Goal: Information Seeking & Learning: Check status

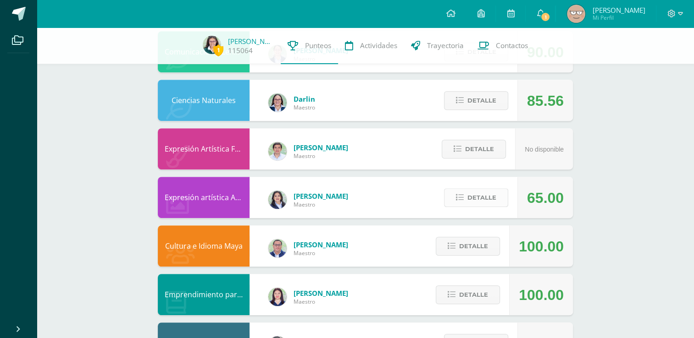
scroll to position [454, 0]
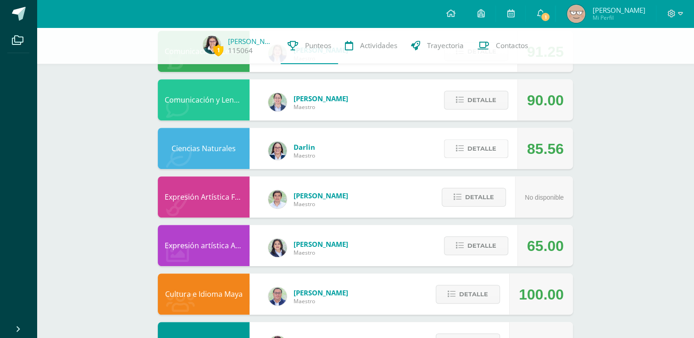
click at [488, 147] on span "Detalle" at bounding box center [481, 148] width 29 height 17
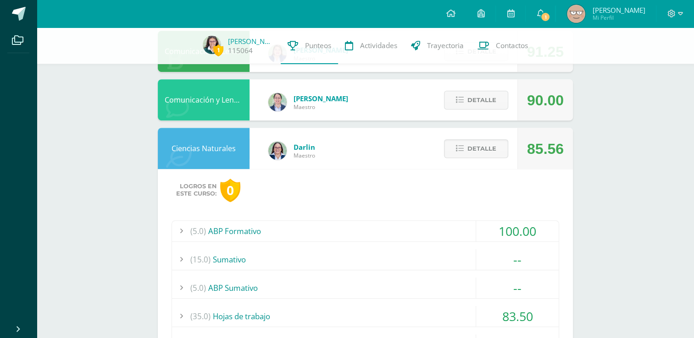
scroll to position [560, 0]
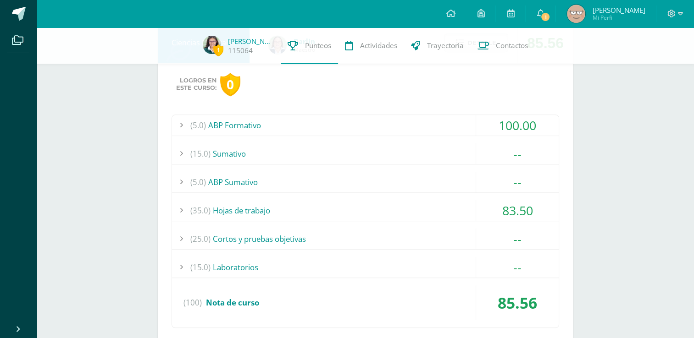
click at [323, 207] on div "(35.0) Hojas de trabajo" at bounding box center [365, 210] width 387 height 21
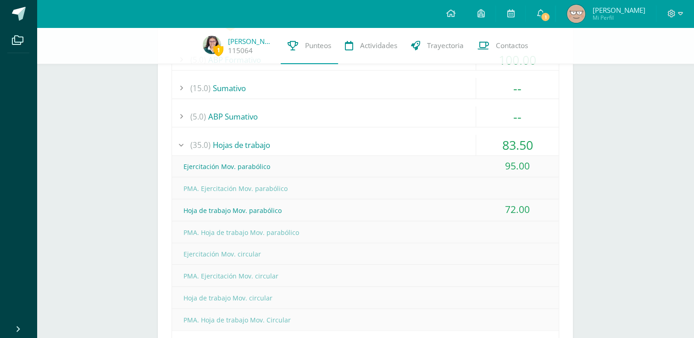
scroll to position [626, 0]
click at [254, 134] on div "(35.0) Hojas de trabajo" at bounding box center [365, 144] width 387 height 21
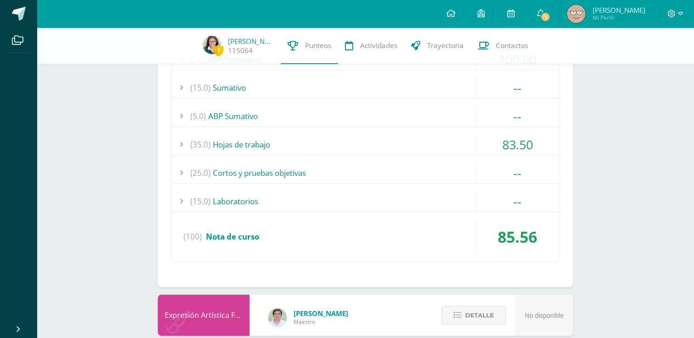
scroll to position [526, 0]
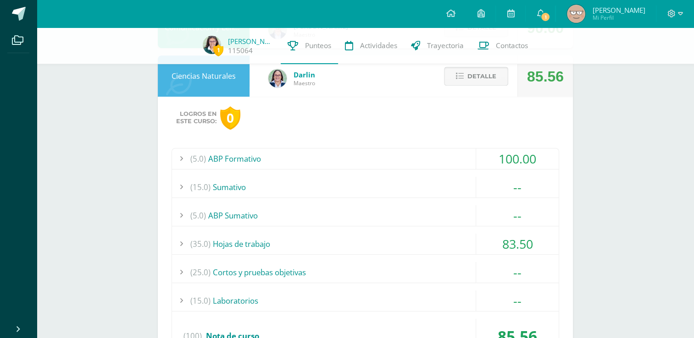
click at [455, 84] on button "Detalle" at bounding box center [476, 76] width 64 height 19
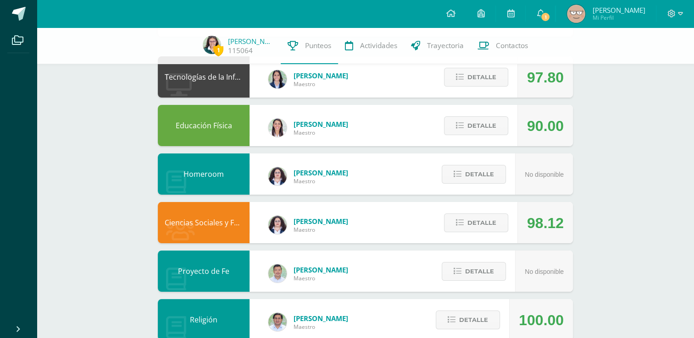
scroll to position [0, 0]
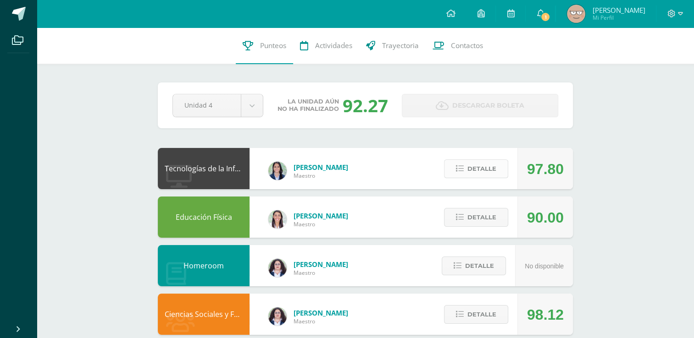
click at [481, 166] on span "Detalle" at bounding box center [481, 168] width 29 height 17
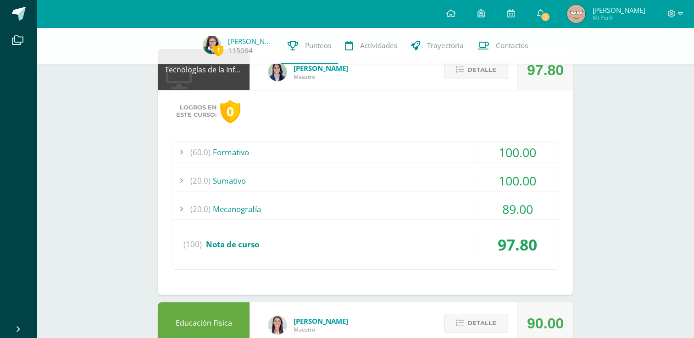
scroll to position [105, 0]
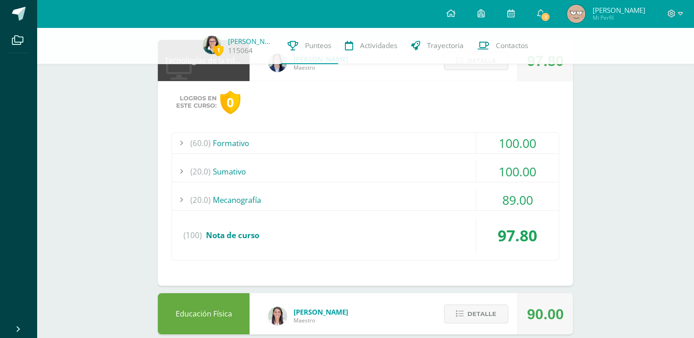
click at [335, 204] on div "(20.0) Mecanografía" at bounding box center [365, 200] width 387 height 21
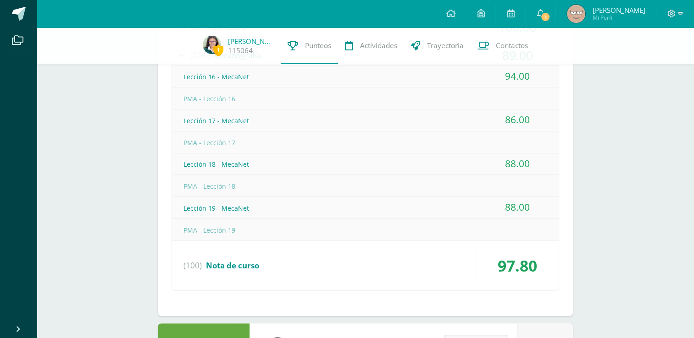
scroll to position [187, 0]
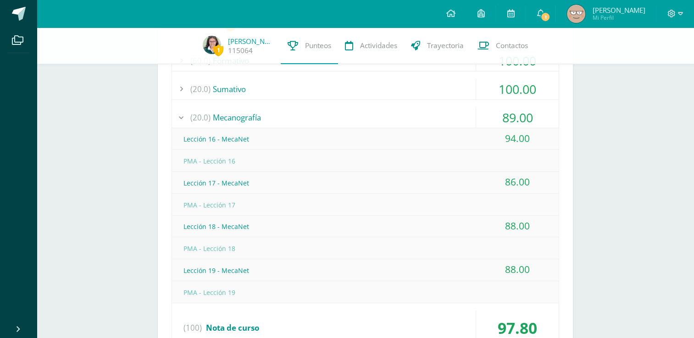
click at [259, 113] on div "(20.0) Mecanografía" at bounding box center [365, 117] width 387 height 21
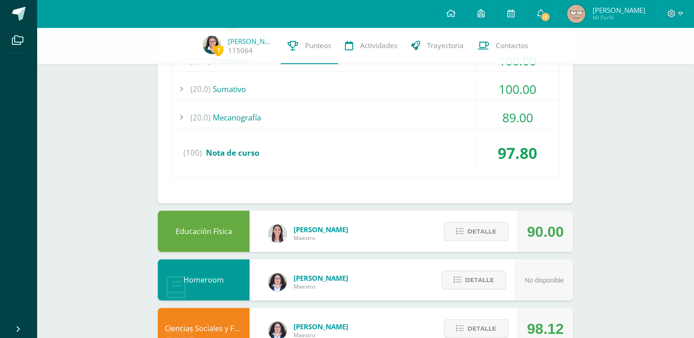
click at [249, 91] on div "(20.0) [GEOGRAPHIC_DATA]" at bounding box center [365, 89] width 387 height 21
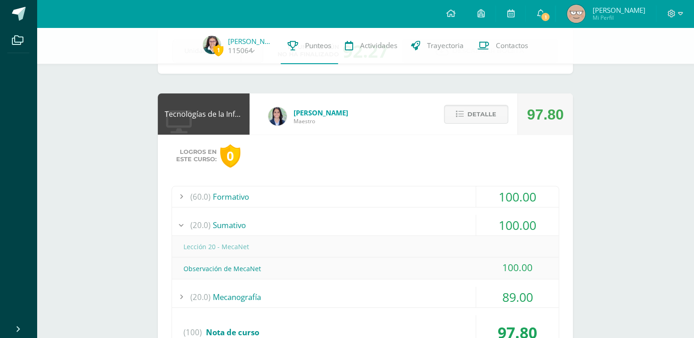
scroll to position [44, 0]
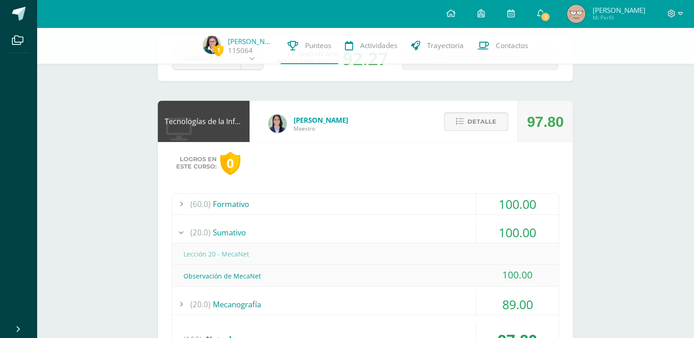
click at [231, 236] on div "(20.0) [GEOGRAPHIC_DATA]" at bounding box center [365, 232] width 387 height 21
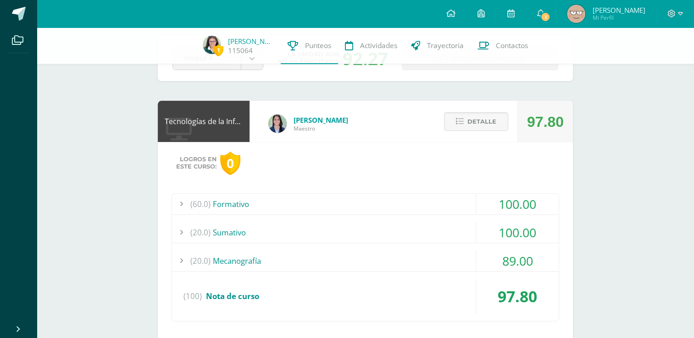
click at [249, 202] on div "(60.0) Formativo" at bounding box center [365, 204] width 387 height 21
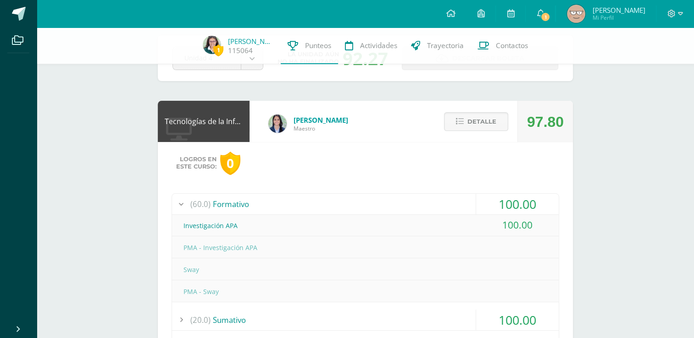
click at [249, 202] on div "(60.0) Formativo" at bounding box center [365, 204] width 387 height 21
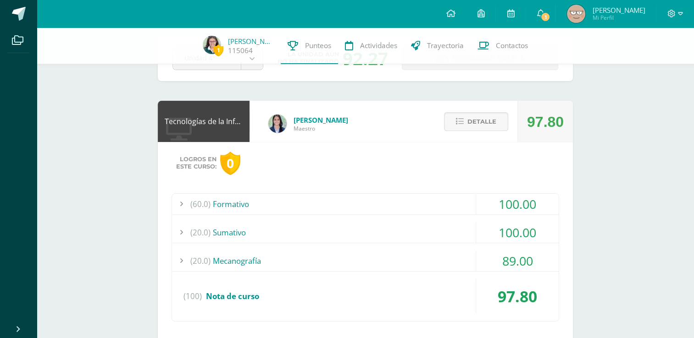
click at [244, 232] on div "(20.0) [GEOGRAPHIC_DATA]" at bounding box center [365, 232] width 387 height 21
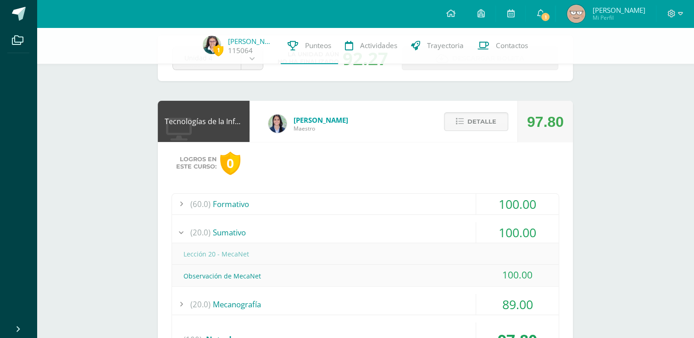
click at [244, 232] on div "(20.0) [GEOGRAPHIC_DATA]" at bounding box center [365, 232] width 387 height 21
